Goal: Register for event/course

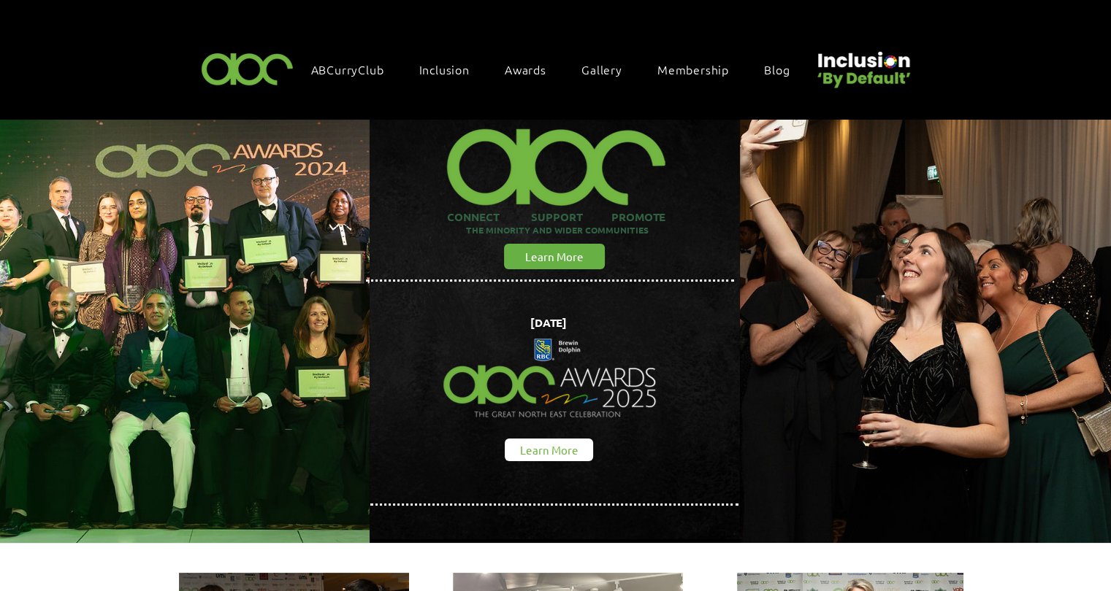
click at [564, 448] on span "Learn More" at bounding box center [549, 450] width 58 height 15
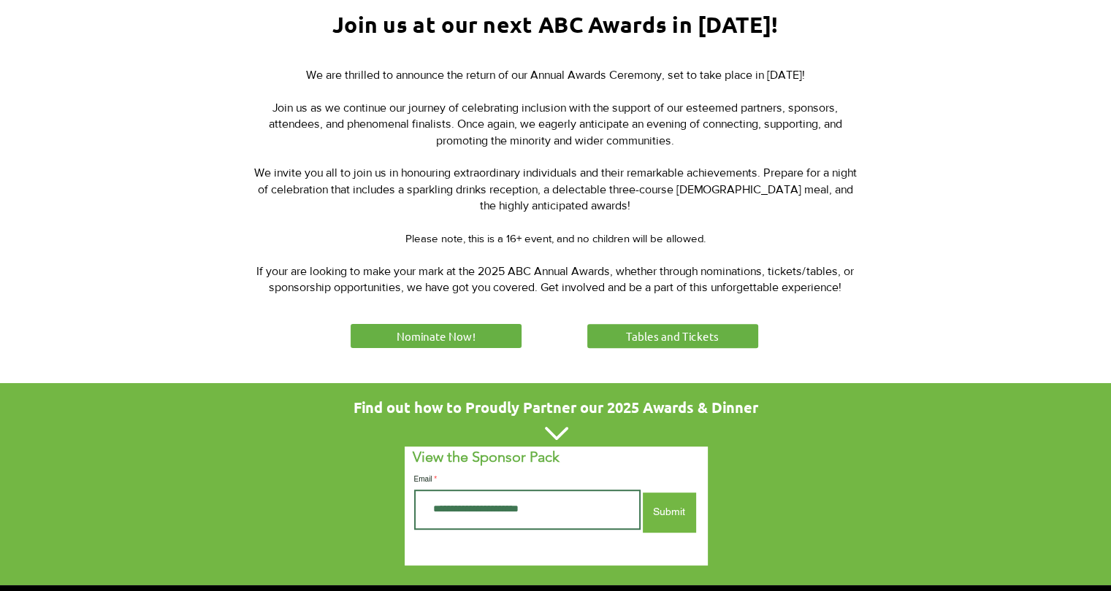
scroll to position [584, 0]
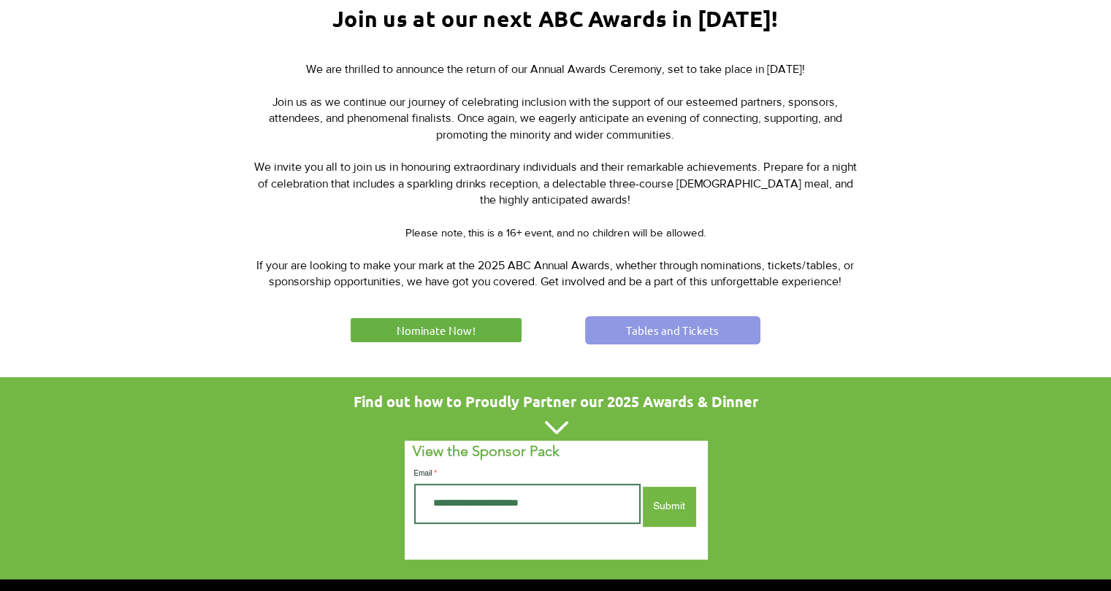
click at [659, 331] on span "Tables and Tickets" at bounding box center [672, 330] width 93 height 15
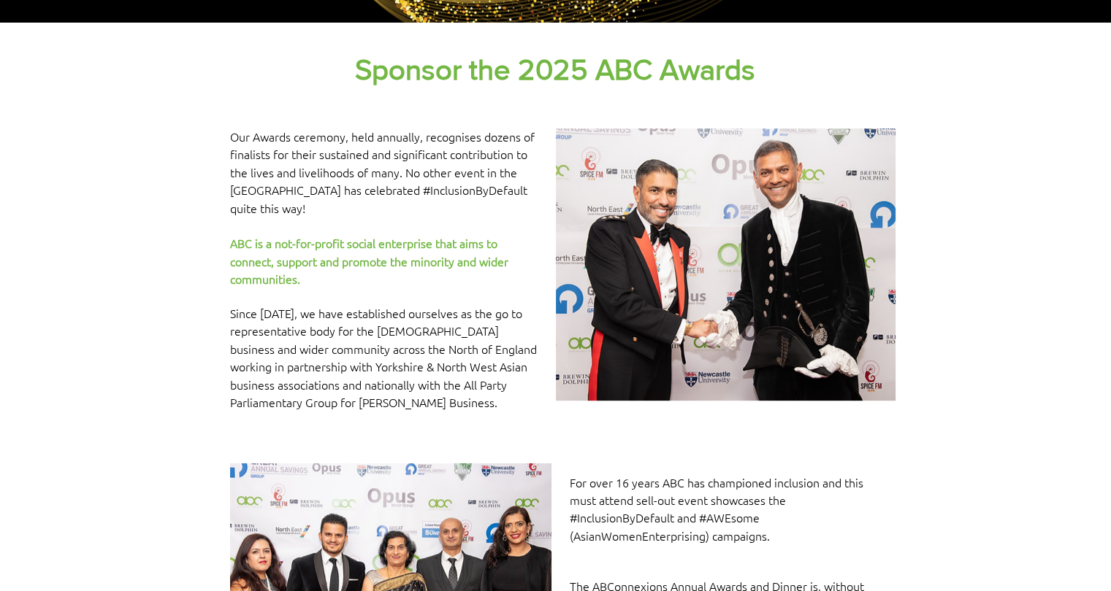
scroll to position [292, 0]
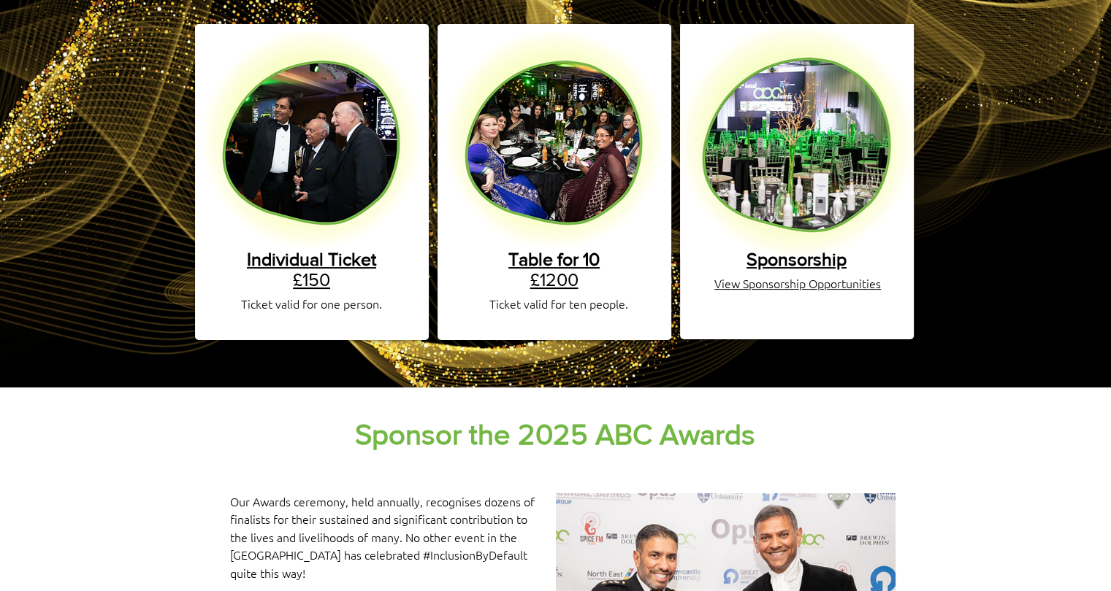
click at [549, 264] on link "Table for 10 £1200" at bounding box center [553, 269] width 91 height 41
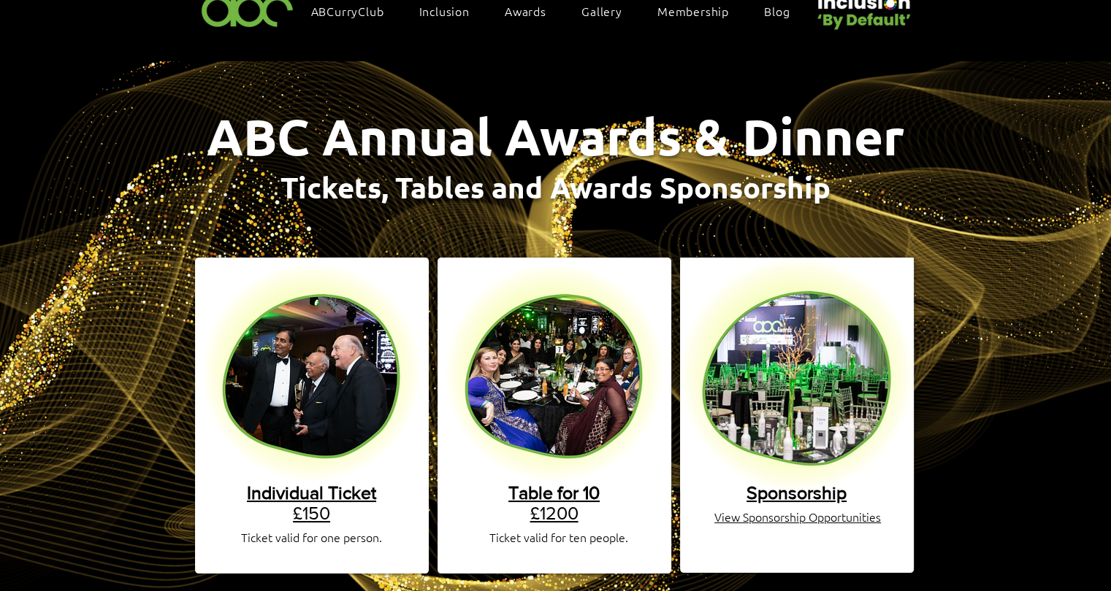
scroll to position [0, 0]
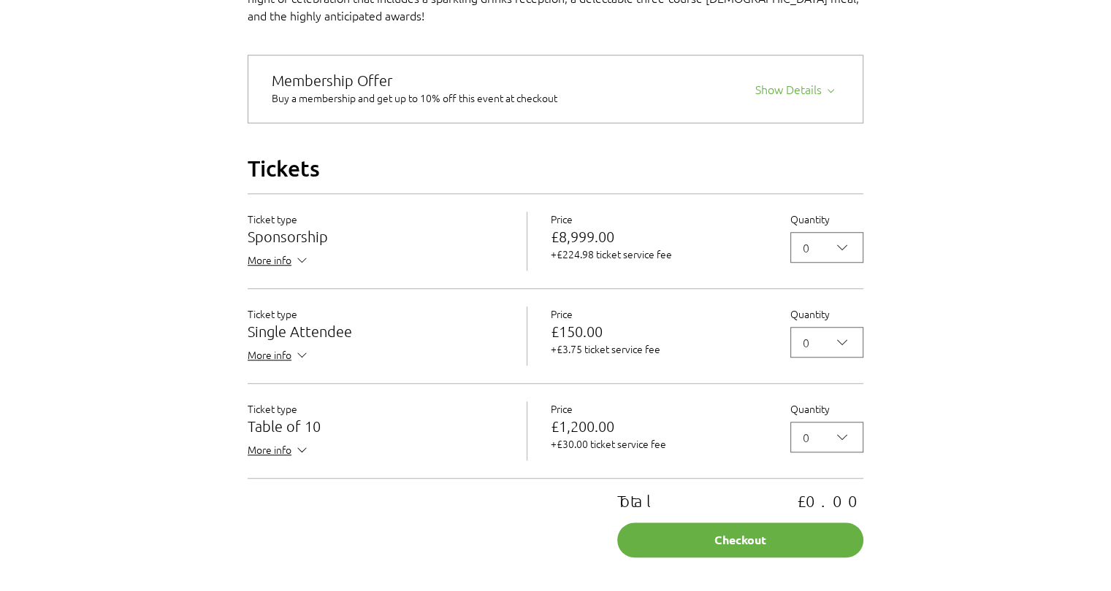
scroll to position [1241, 0]
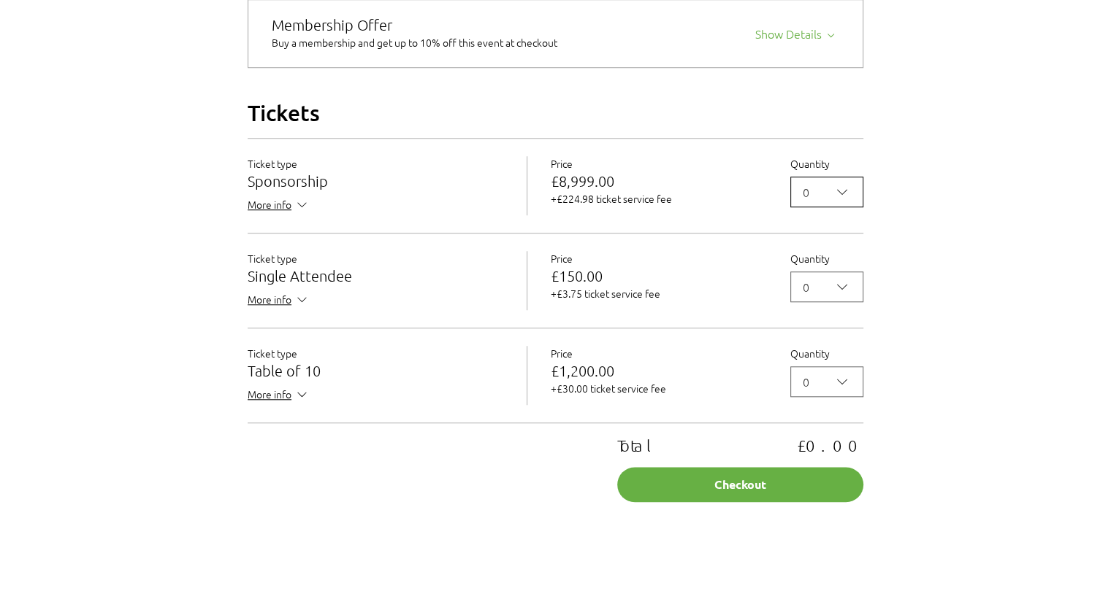
click at [827, 201] on span "0" at bounding box center [817, 192] width 28 height 18
click at [827, 302] on button "0" at bounding box center [826, 287] width 73 height 31
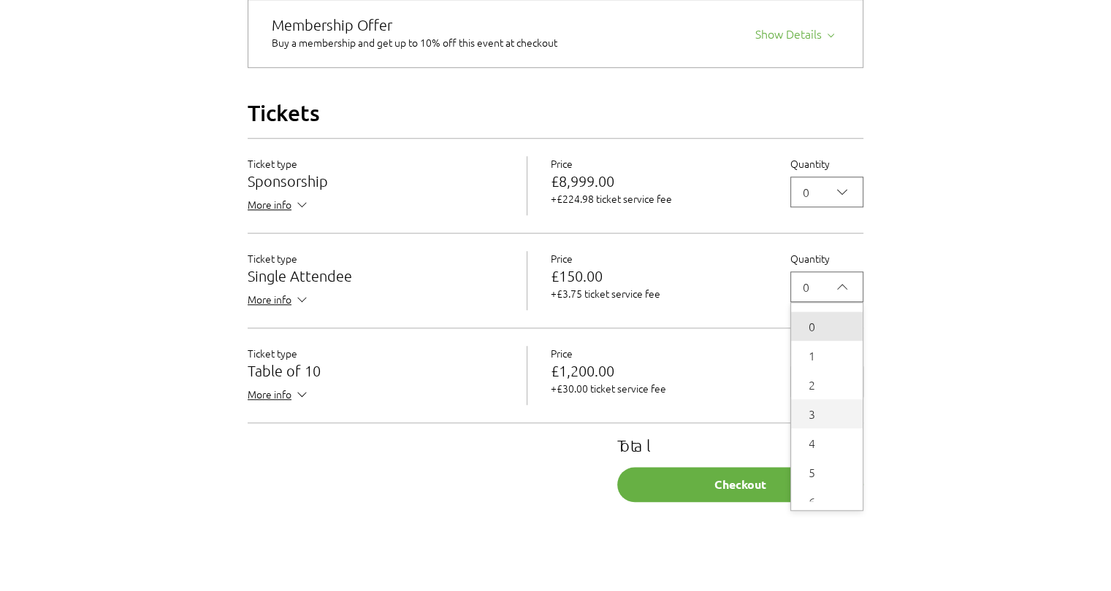
click at [846, 429] on div "3" at bounding box center [827, 413] width 72 height 29
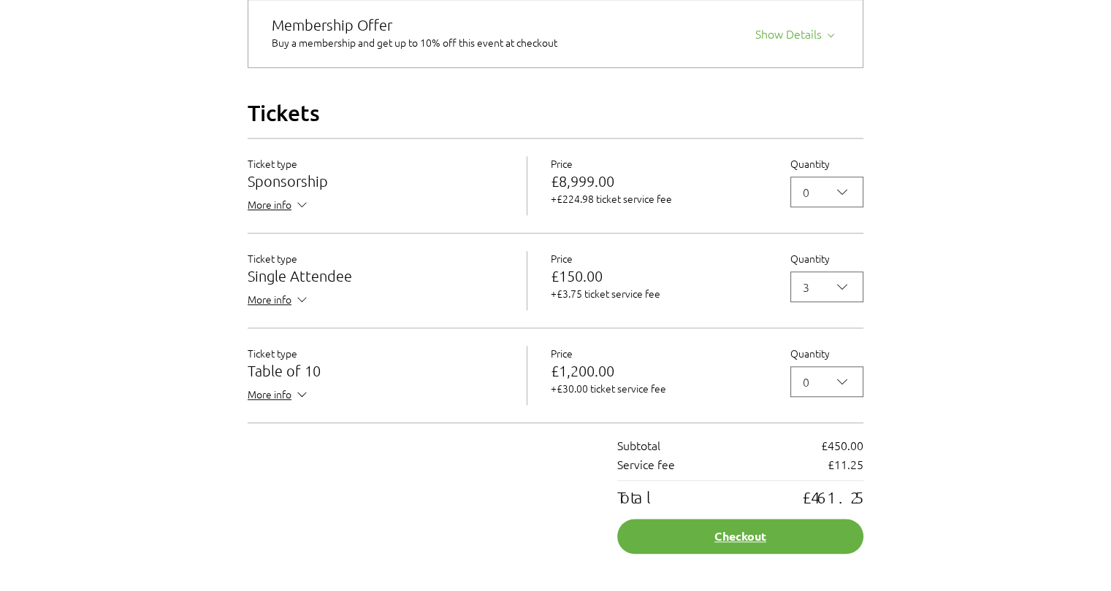
click at [803, 554] on button "Checkout" at bounding box center [740, 536] width 246 height 35
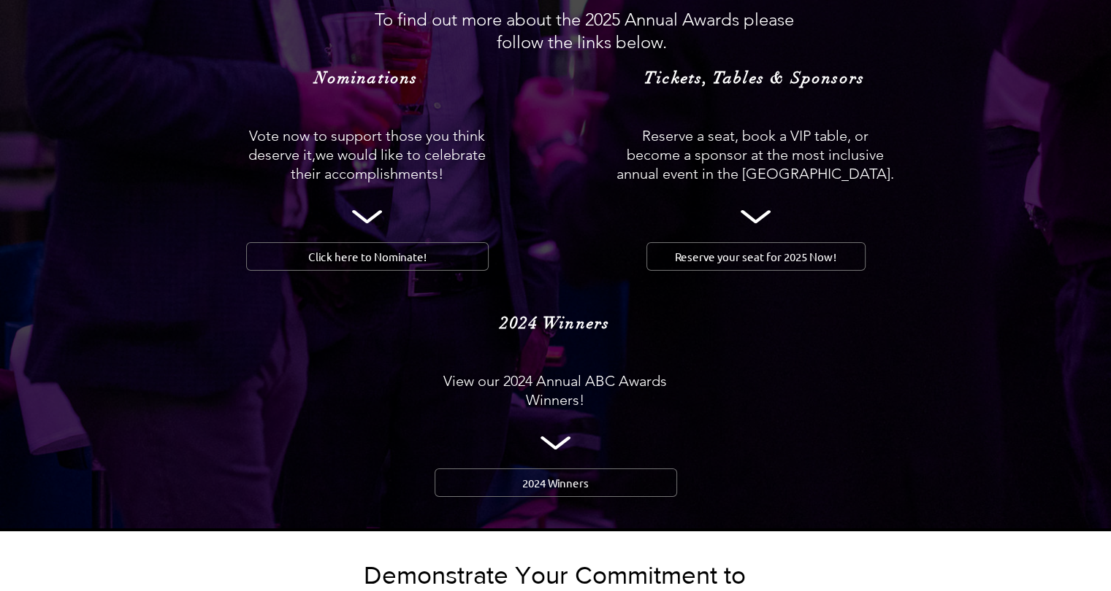
scroll to position [1460, 0]
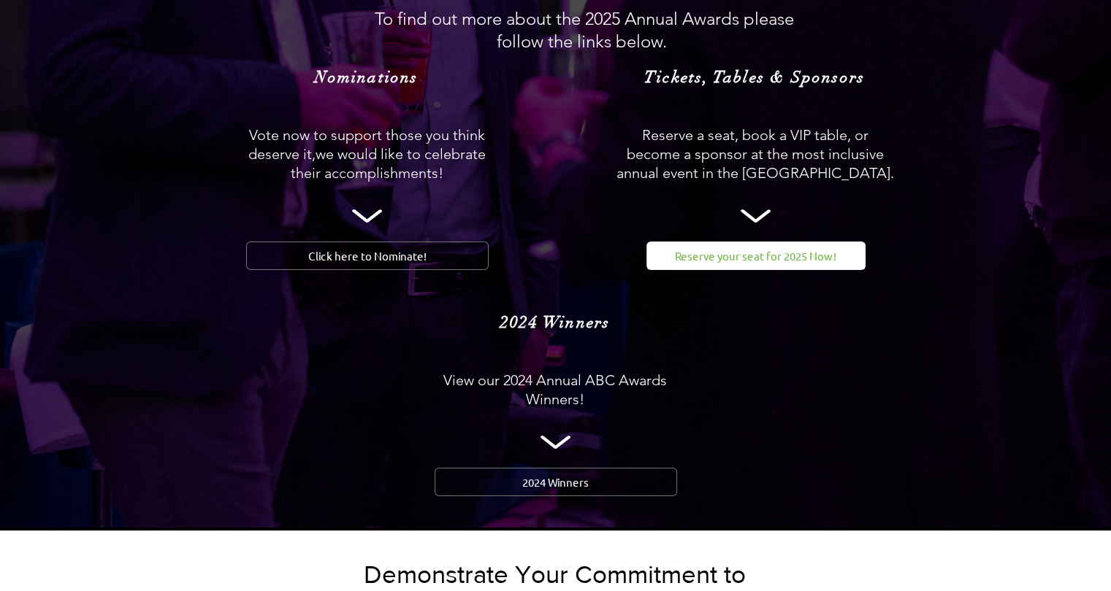
click at [719, 248] on span "Reserve your seat for 2025 Now!" at bounding box center [755, 255] width 161 height 15
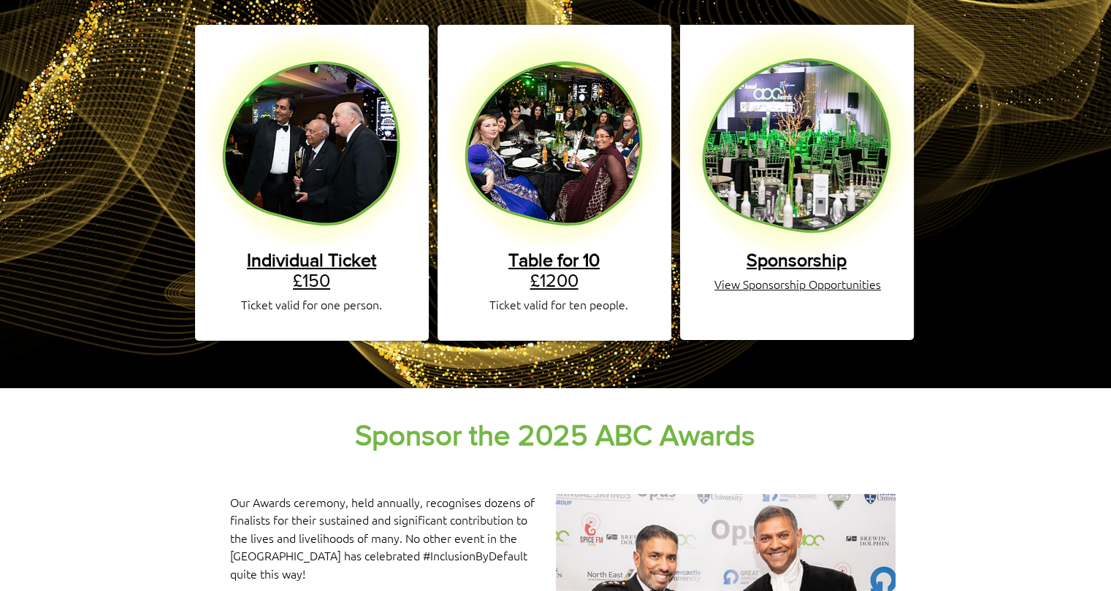
scroll to position [292, 0]
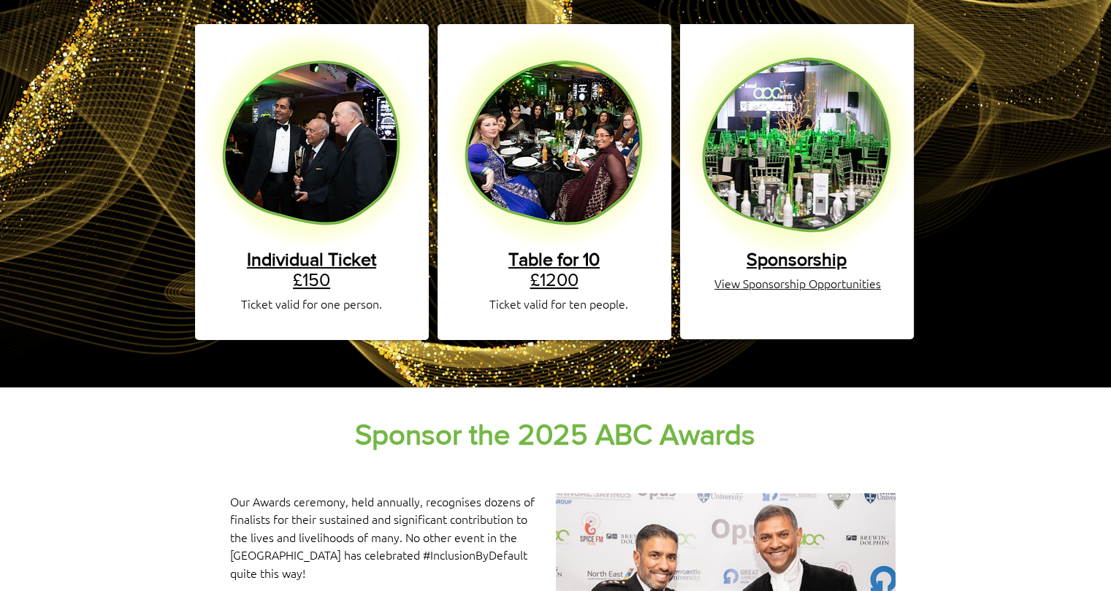
click at [314, 264] on link "Individual Ticket £150" at bounding box center [311, 269] width 129 height 41
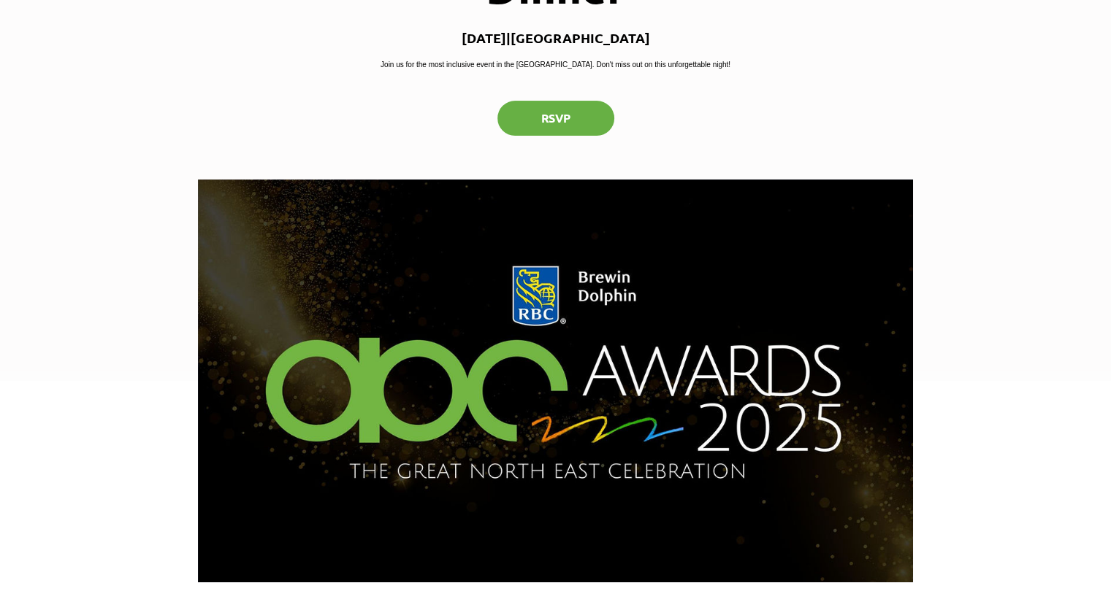
scroll to position [73, 0]
